Goal: Task Accomplishment & Management: Manage account settings

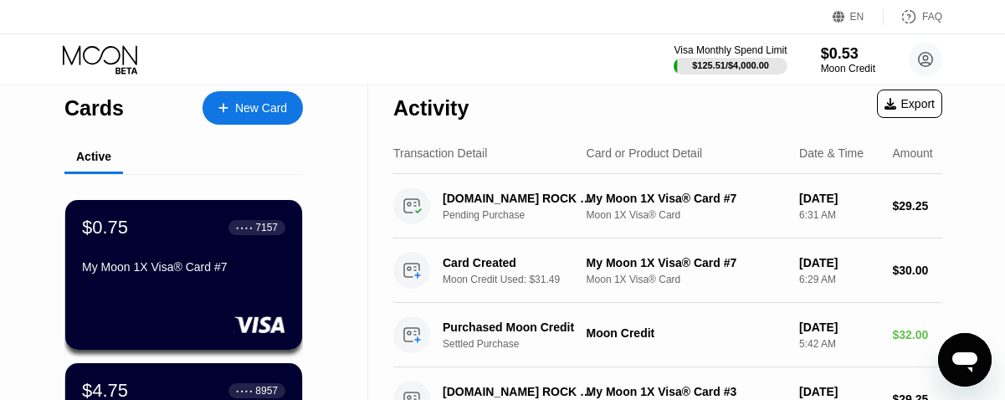
scroll to position [69, 0]
